Goal: Information Seeking & Learning: Learn about a topic

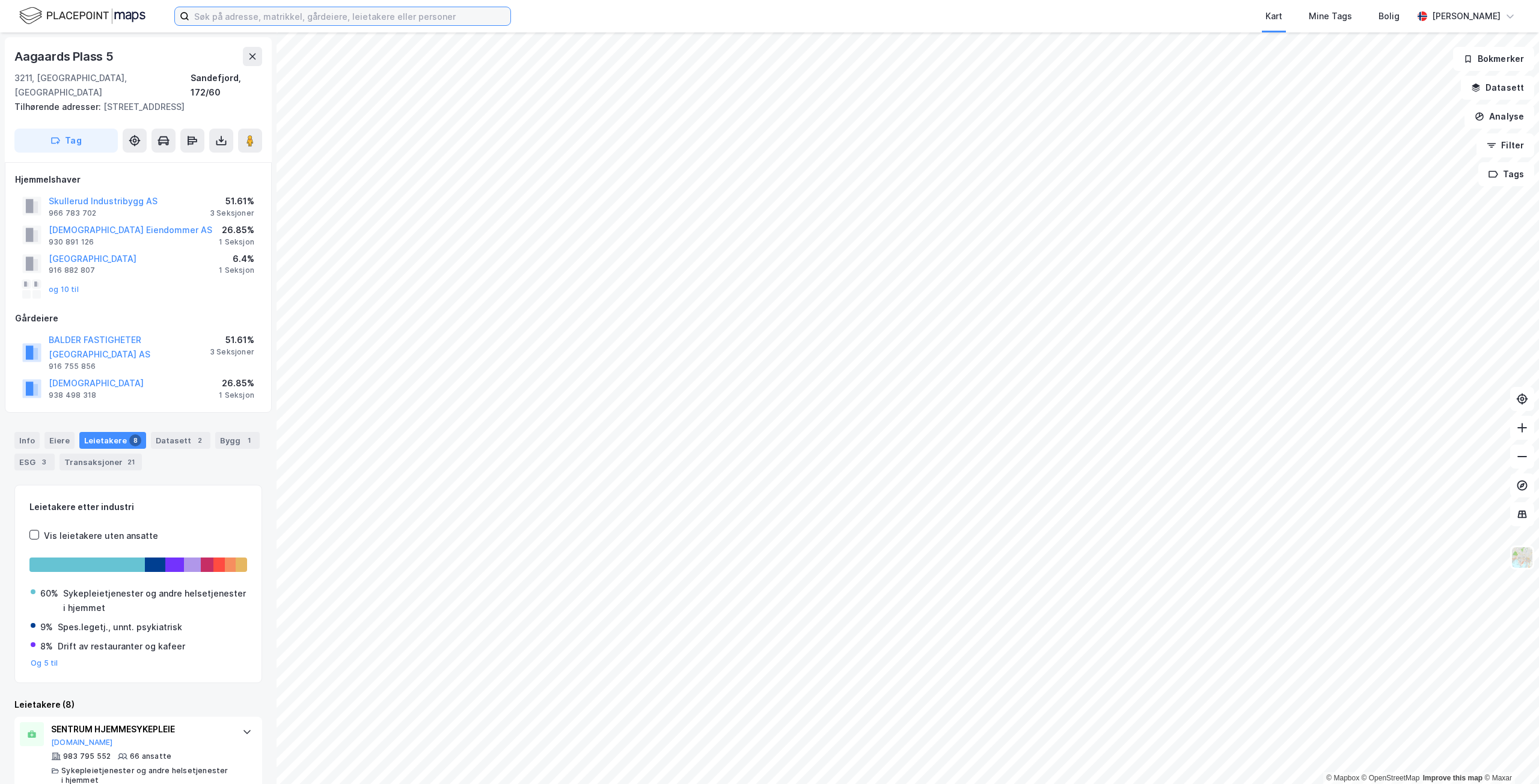
click at [232, 12] on input at bounding box center [349, 15] width 321 height 18
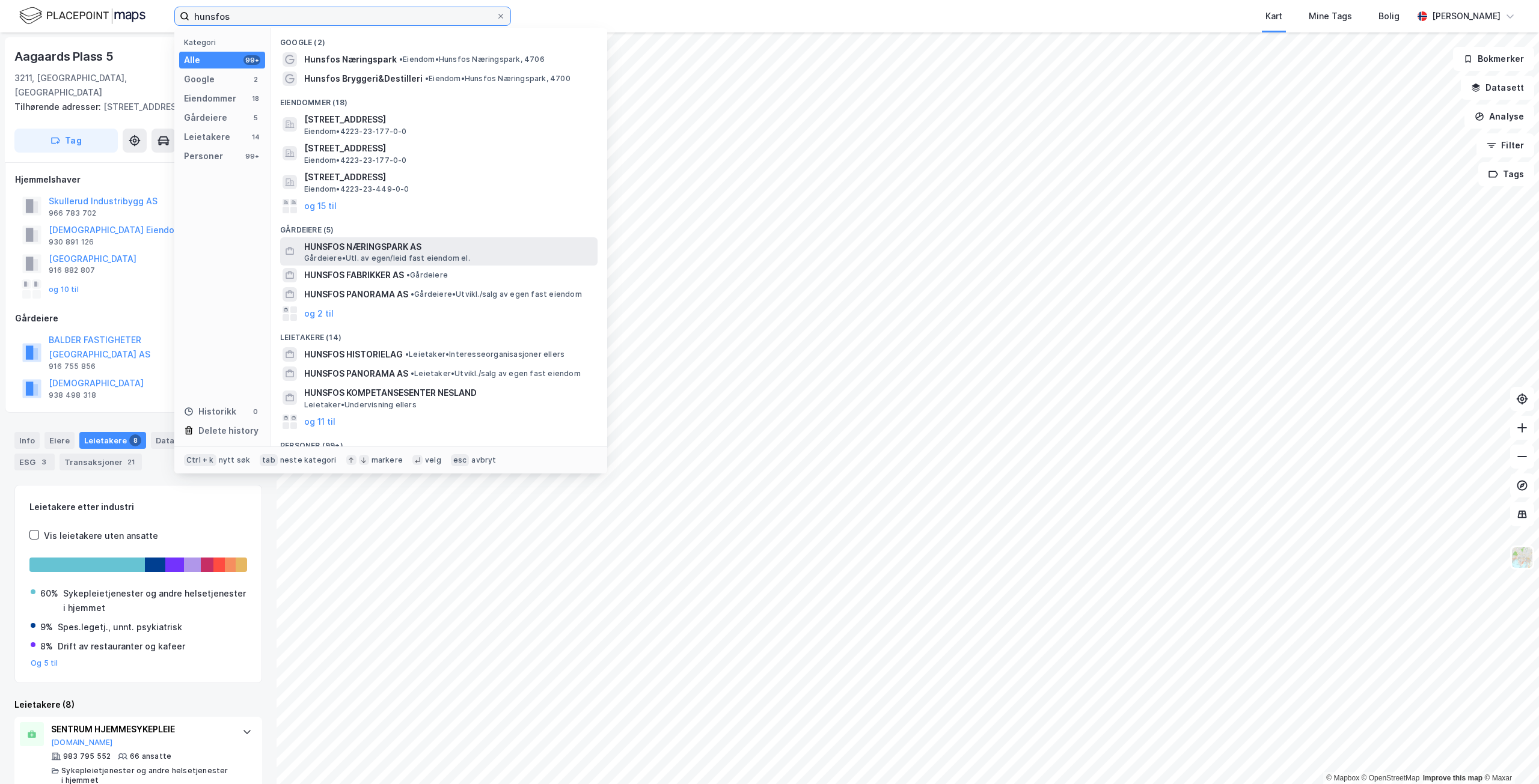
type input "hunsfos"
click at [423, 253] on span "HUNSFOS NÆRINGSPARK AS" at bounding box center [448, 247] width 289 height 14
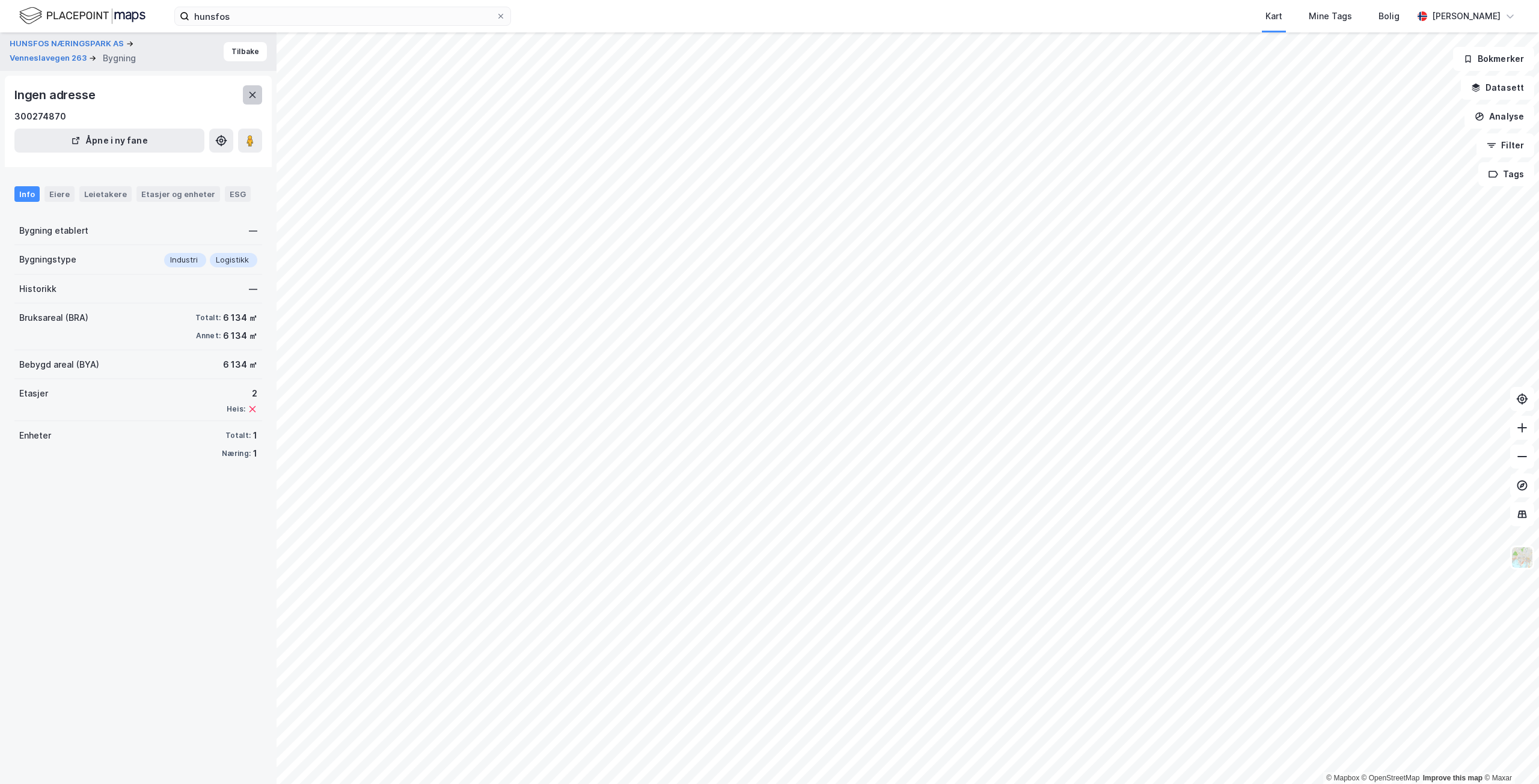
click at [256, 93] on icon at bounding box center [253, 94] width 7 height 6
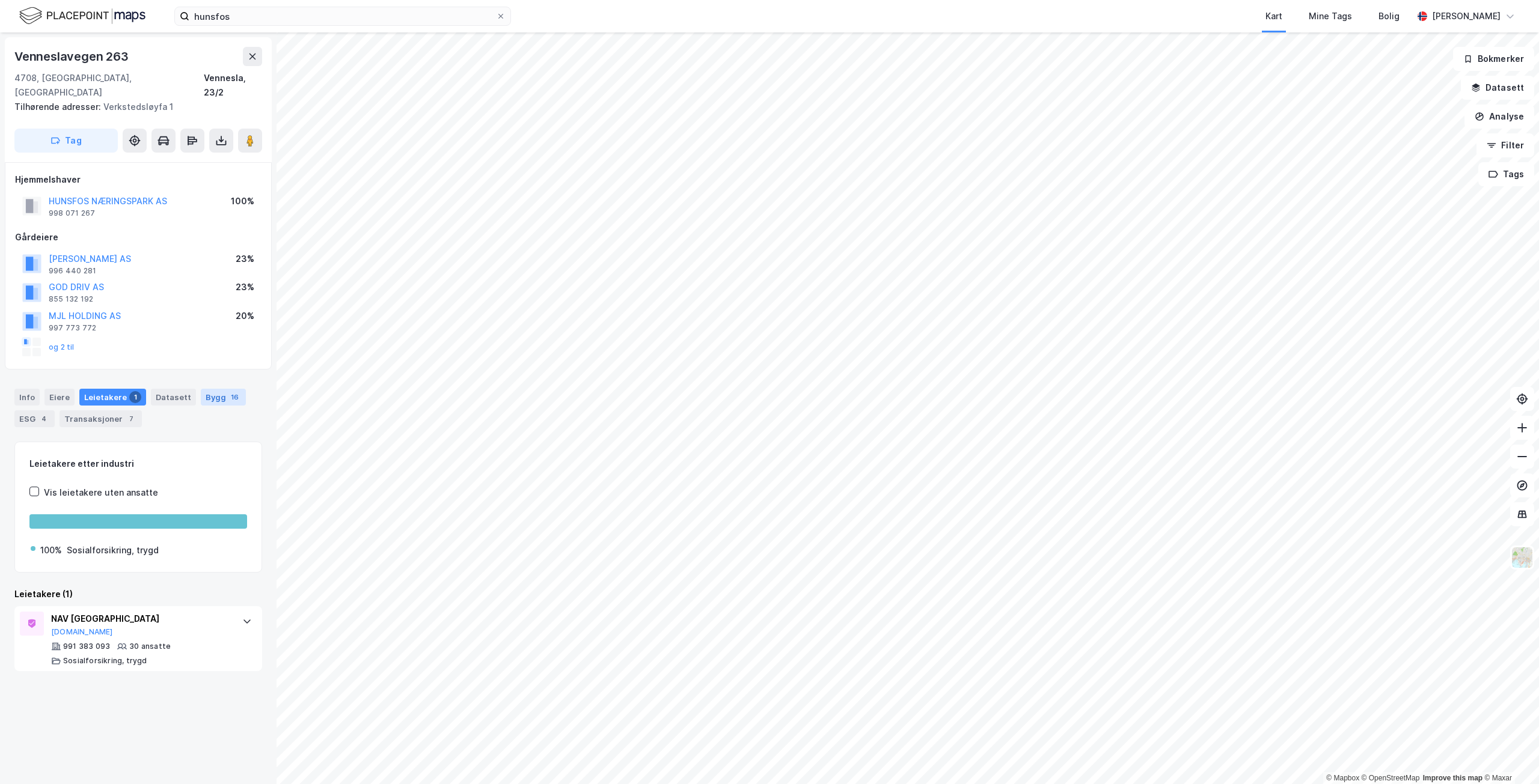
click at [210, 389] on div "Bygg 16" at bounding box center [223, 398] width 45 height 17
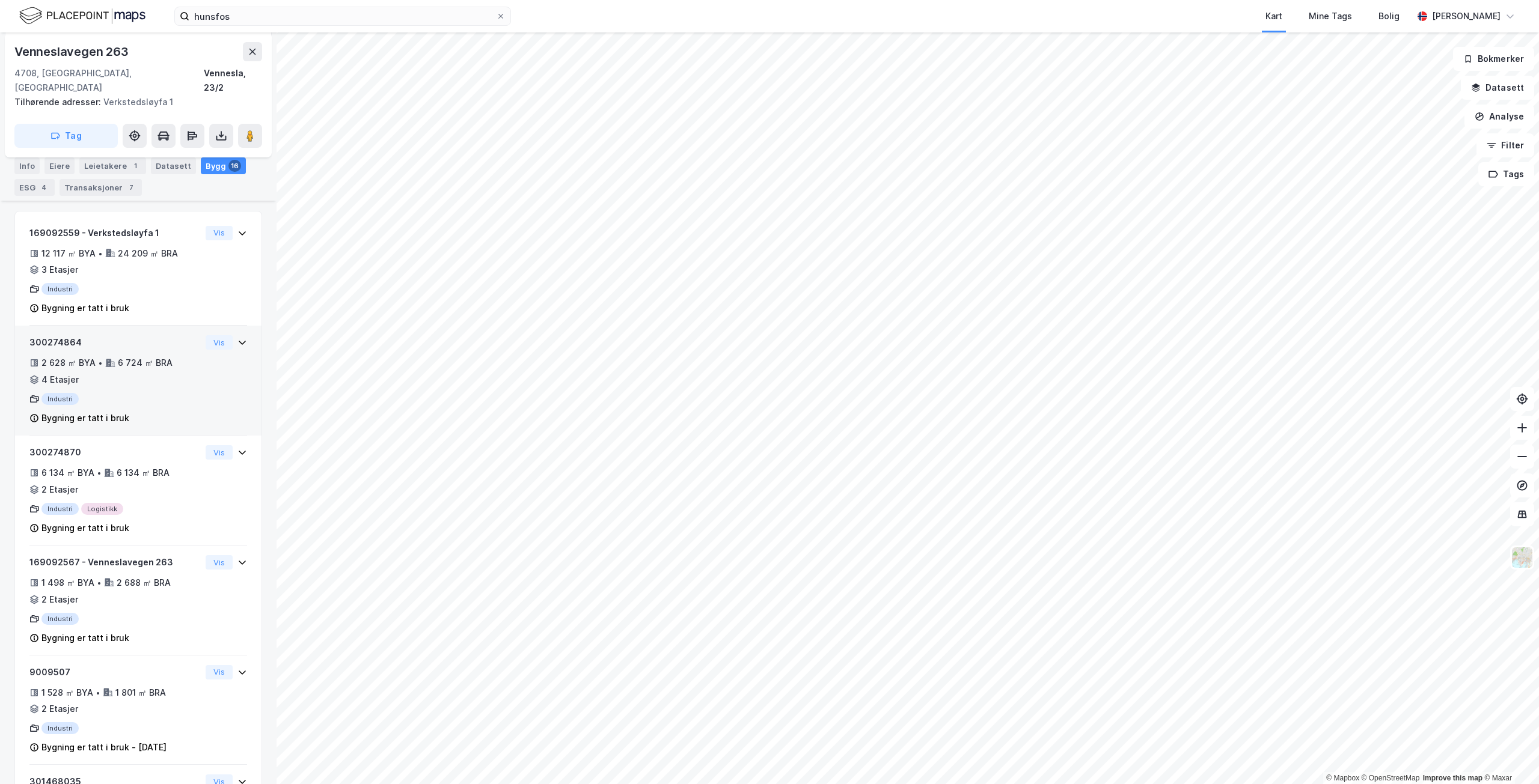
scroll to position [361, 0]
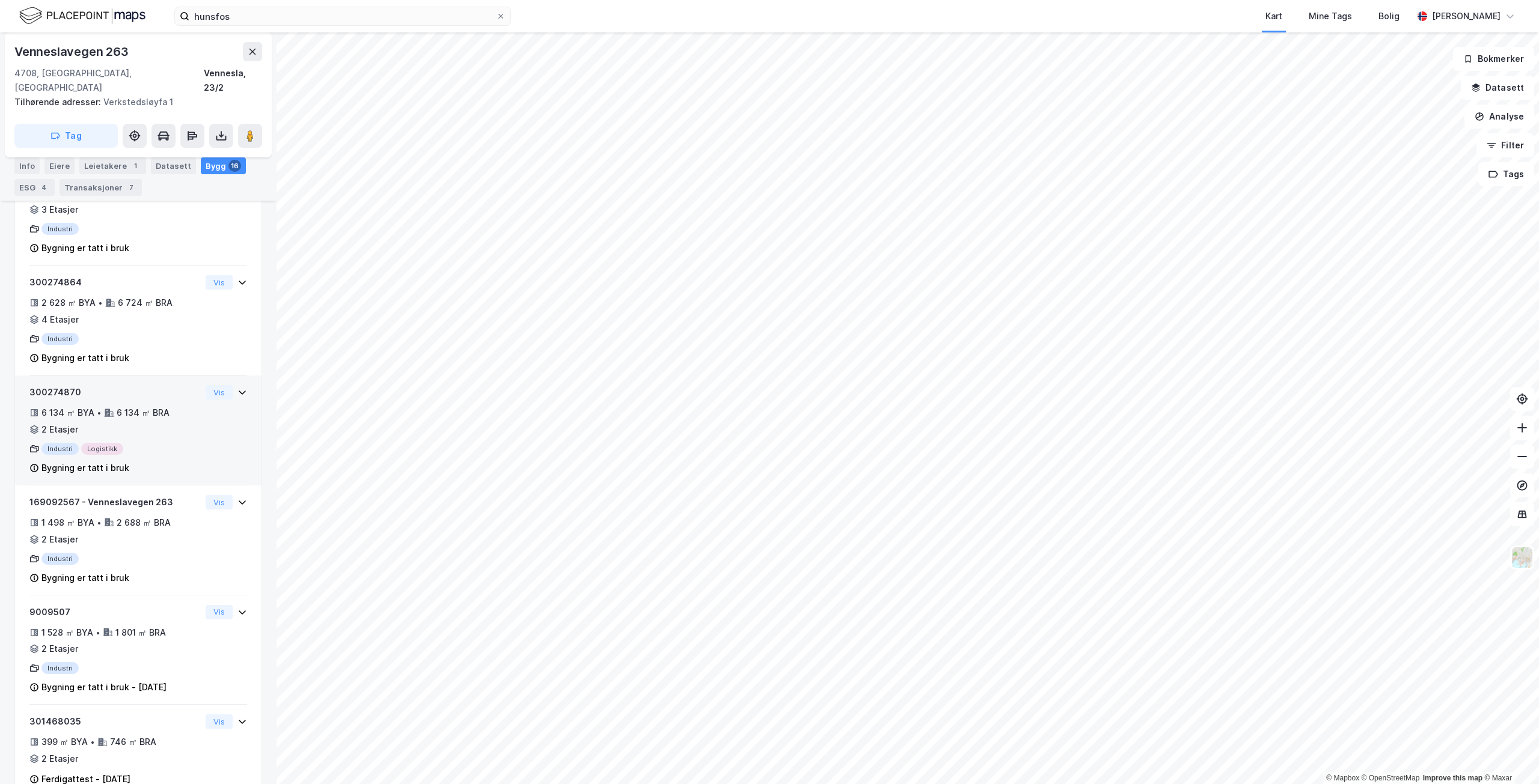
click at [171, 421] on div "6 134 ㎡ BYA • 6 134 ㎡ BRA • 2 Etasjer" at bounding box center [115, 421] width 171 height 31
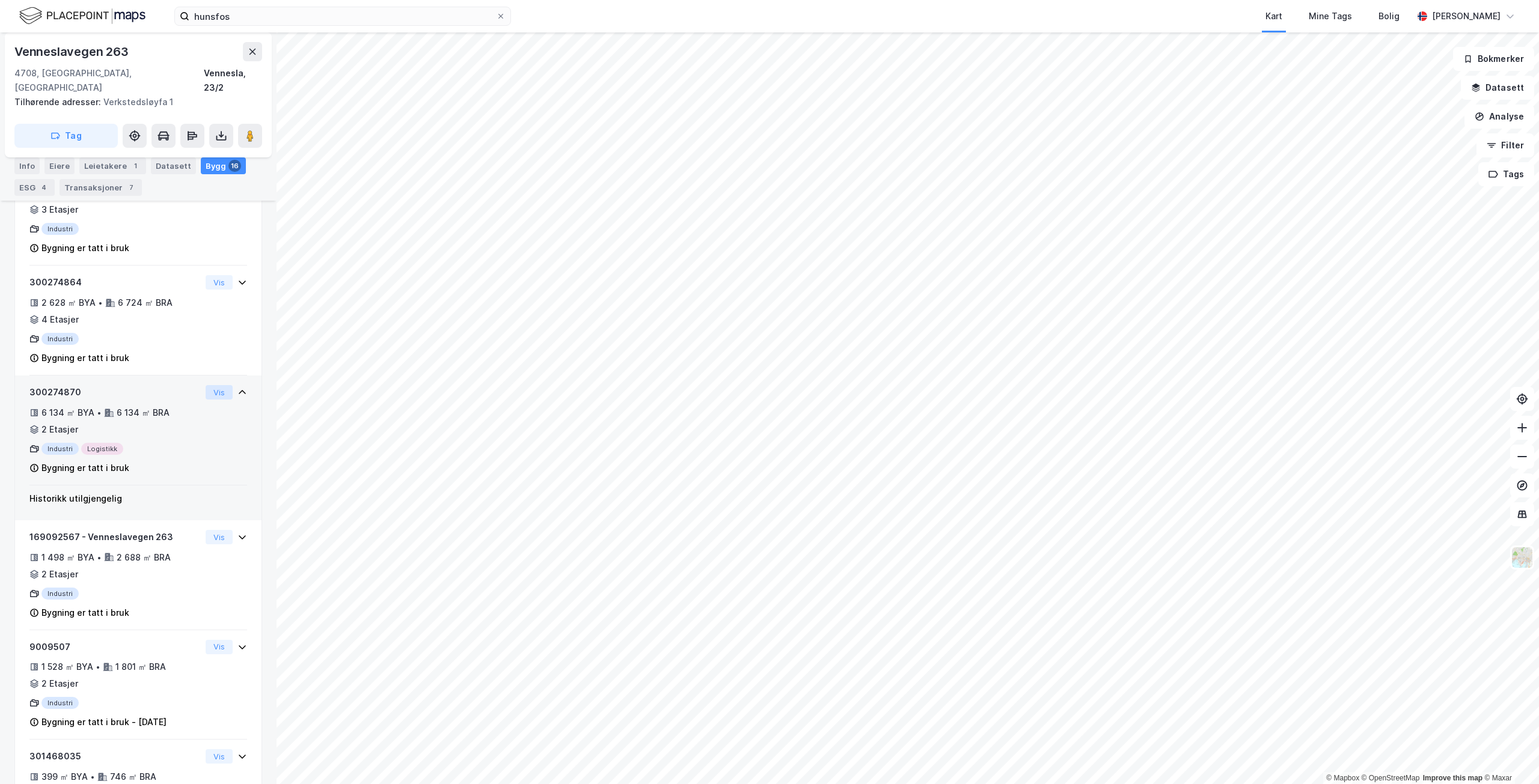
drag, startPoint x: 212, startPoint y: 381, endPoint x: 204, endPoint y: 380, distance: 8.1
click at [205, 386] on button "Vis" at bounding box center [219, 392] width 27 height 14
